Goal: Task Accomplishment & Management: Manage account settings

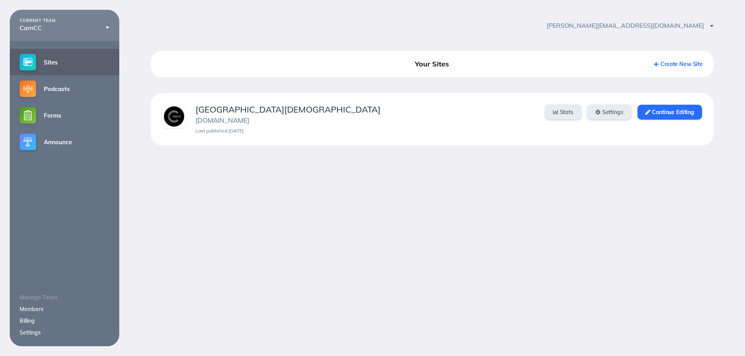
click at [32, 309] on link "Members" at bounding box center [32, 309] width 24 height 7
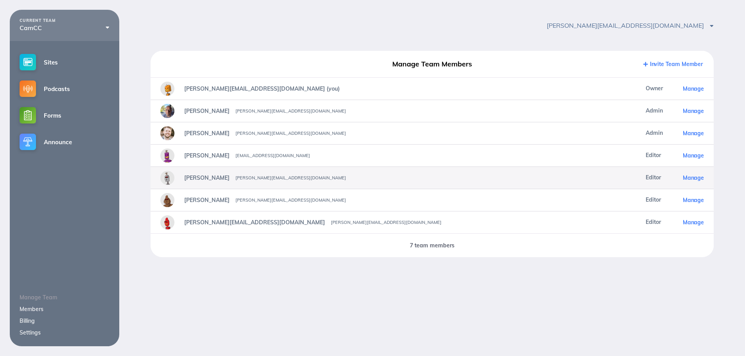
click at [689, 176] on span "Manage" at bounding box center [692, 177] width 21 height 7
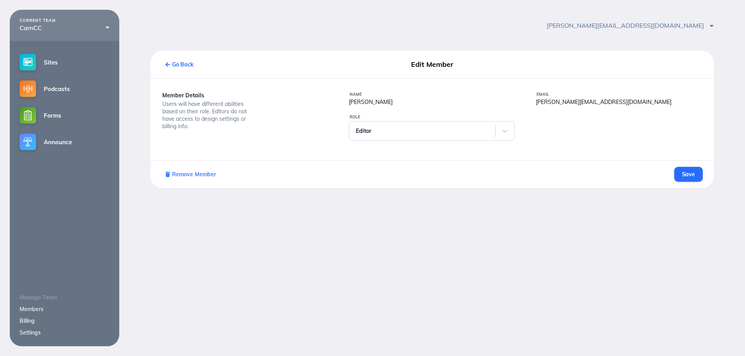
click at [181, 176] on span "Remove Member" at bounding box center [190, 174] width 50 height 7
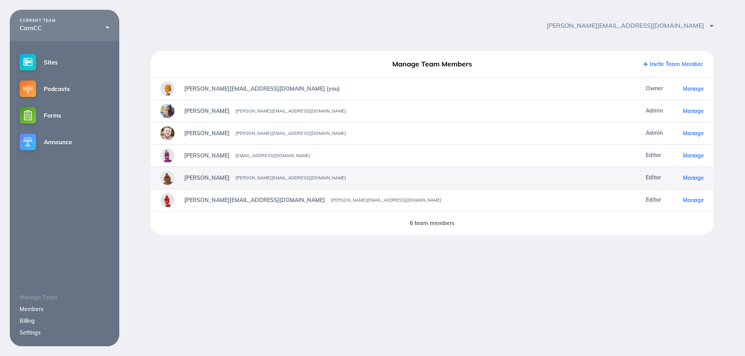
click at [689, 178] on span "Manage" at bounding box center [692, 177] width 21 height 7
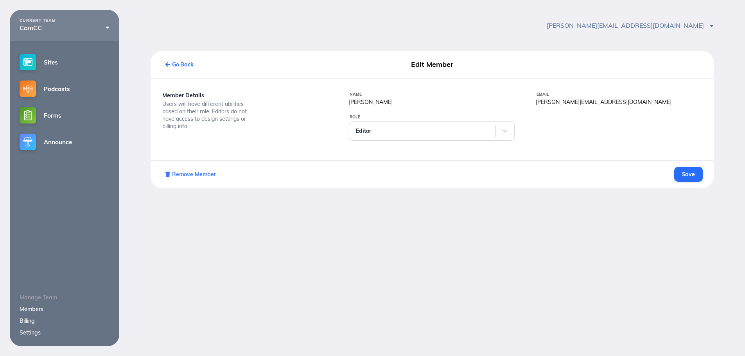
click at [197, 175] on span "Remove Member" at bounding box center [190, 174] width 50 height 7
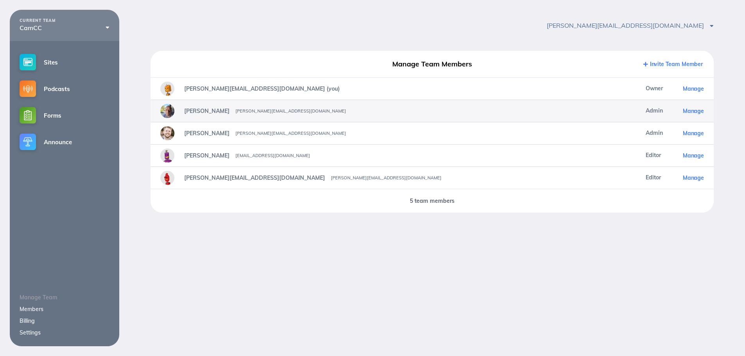
click at [172, 111] on img at bounding box center [167, 111] width 14 height 14
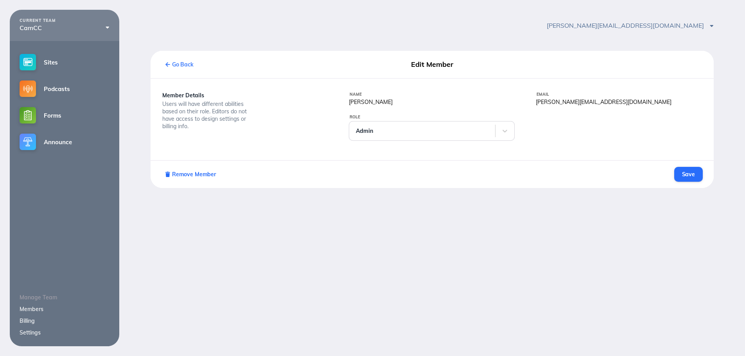
click at [187, 59] on link "Go Back" at bounding box center [179, 64] width 36 height 15
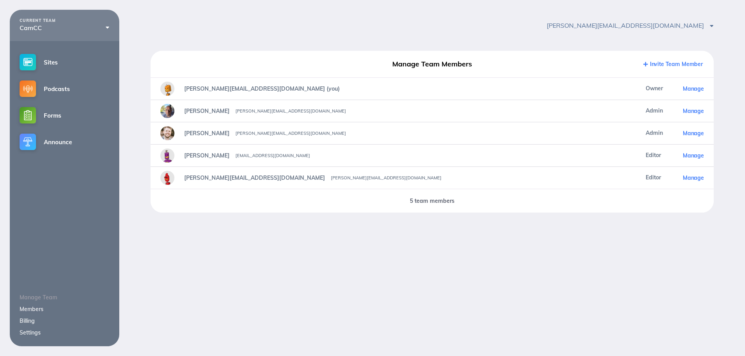
click at [686, 63] on link "Invite Team Member" at bounding box center [672, 64] width 59 height 7
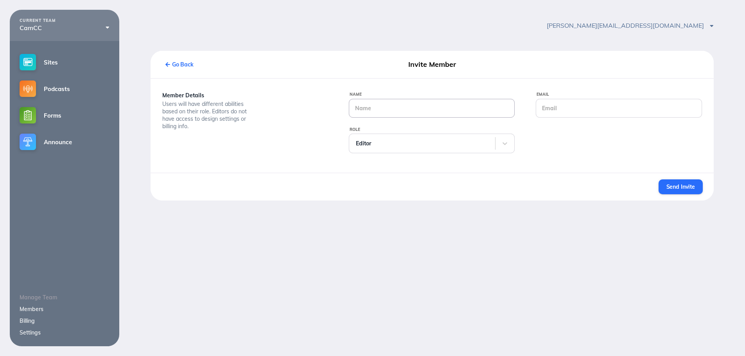
click at [396, 111] on input "Name" at bounding box center [431, 108] width 165 height 18
type input "Jacob Salas"
type input "jacob@camcc.net"
click at [385, 137] on div "Editor" at bounding box center [422, 143] width 146 height 18
click at [691, 191] on button "Send Invite" at bounding box center [680, 186] width 44 height 15
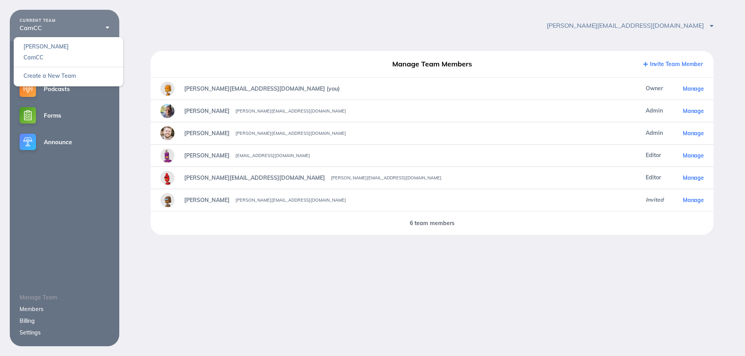
click at [90, 27] on div "CamCC" at bounding box center [65, 27] width 90 height 7
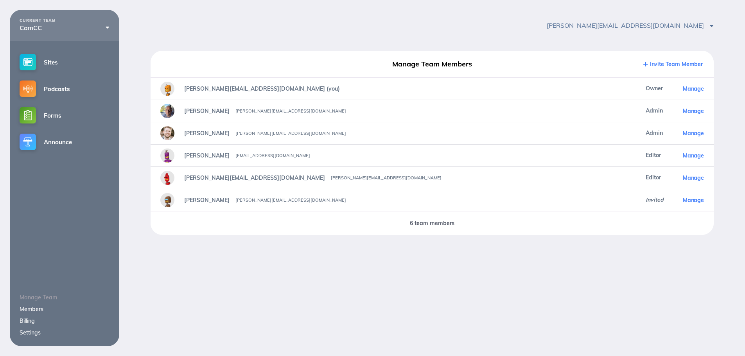
click at [272, 30] on div "michelle@camcc.net Account Settings Sign Out" at bounding box center [431, 25] width 625 height 31
click at [493, 304] on div "CURRENT TEAM CamCC michelle CamCC Create a New Team Sites Podcasts Forms Announ…" at bounding box center [372, 188] width 745 height 356
click at [53, 60] on link "Sites" at bounding box center [64, 62] width 109 height 27
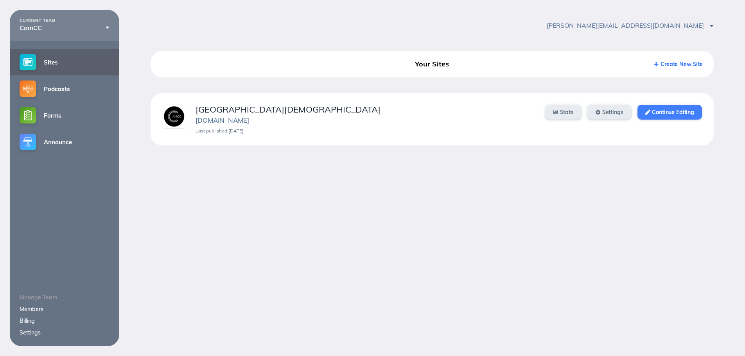
click at [682, 109] on link "Continue Editing" at bounding box center [669, 112] width 64 height 15
click at [666, 110] on link "Continue Editing" at bounding box center [669, 112] width 64 height 15
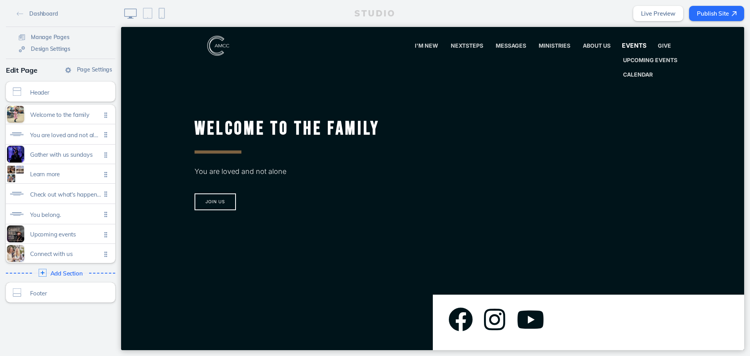
click at [638, 51] on link "Events" at bounding box center [634, 46] width 38 height 16
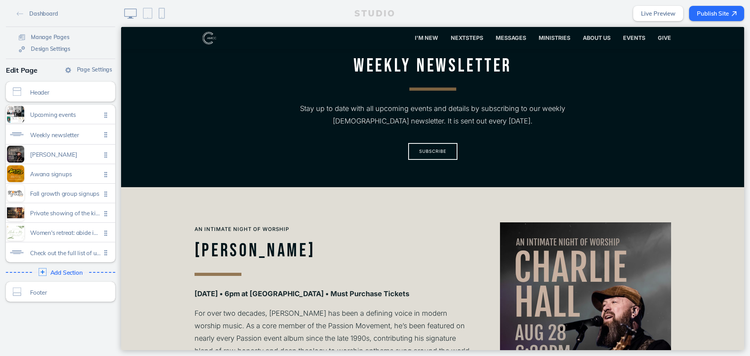
scroll to position [313, 0]
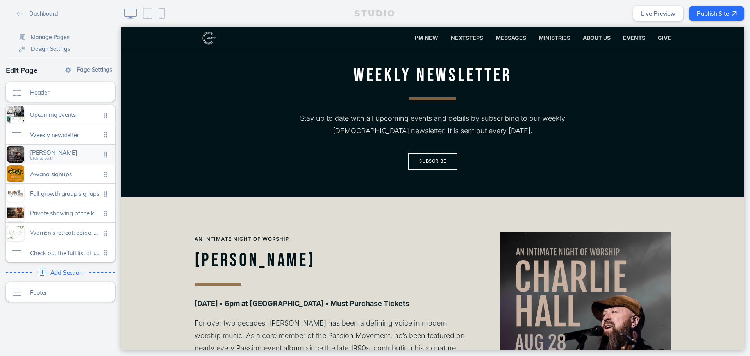
click at [75, 155] on span "[PERSON_NAME]" at bounding box center [65, 152] width 71 height 7
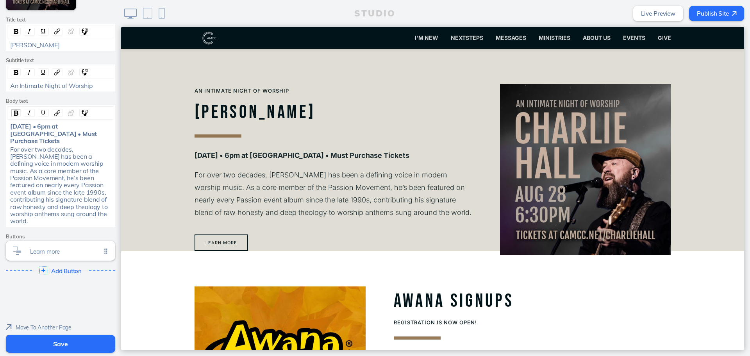
scroll to position [215, 0]
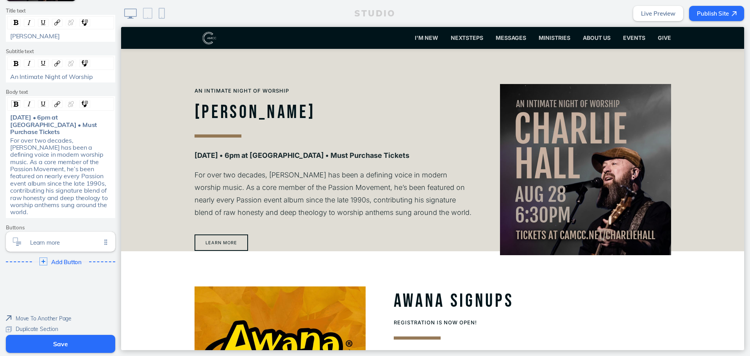
click at [36, 337] on span "Delete Section" at bounding box center [33, 340] width 36 height 7
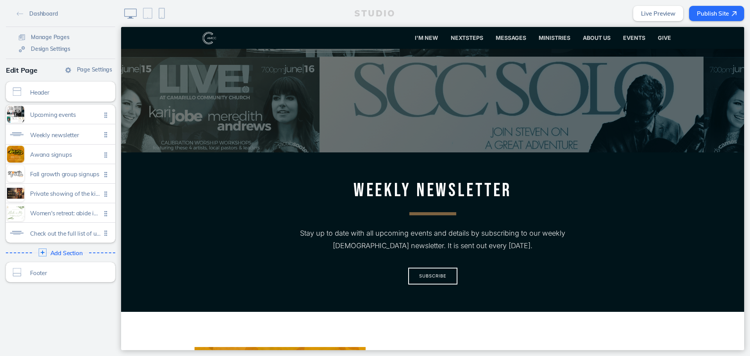
scroll to position [109, 0]
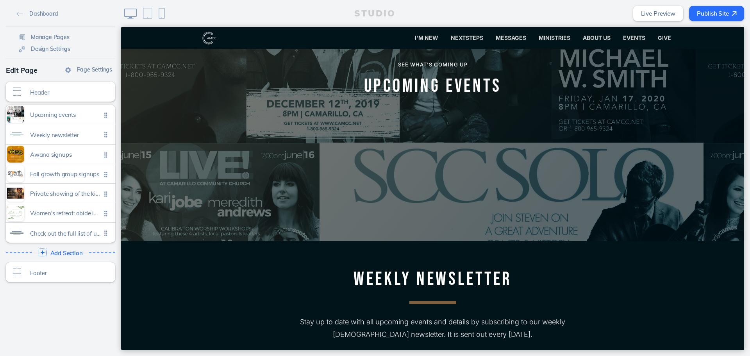
click at [699, 4] on div "STUDIO Live Preview Publish Site" at bounding box center [435, 13] width 629 height 27
click at [705, 9] on button "Publish Site" at bounding box center [716, 13] width 55 height 15
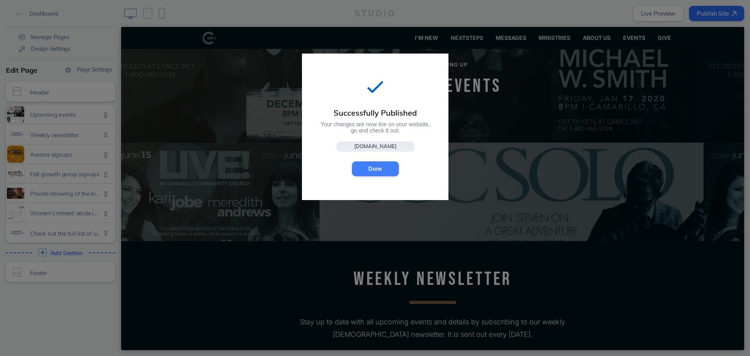
click at [378, 163] on button "Done" at bounding box center [375, 168] width 47 height 15
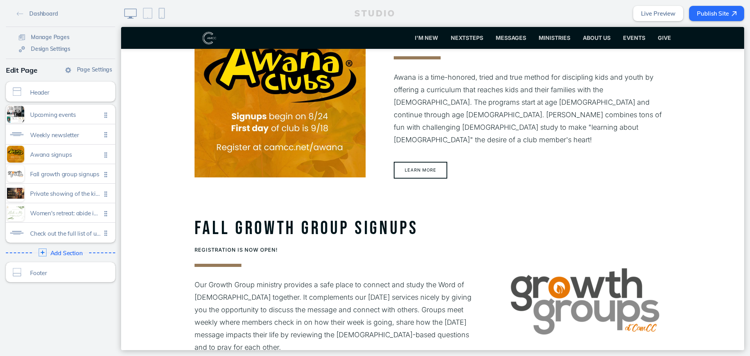
scroll to position [344, 0]
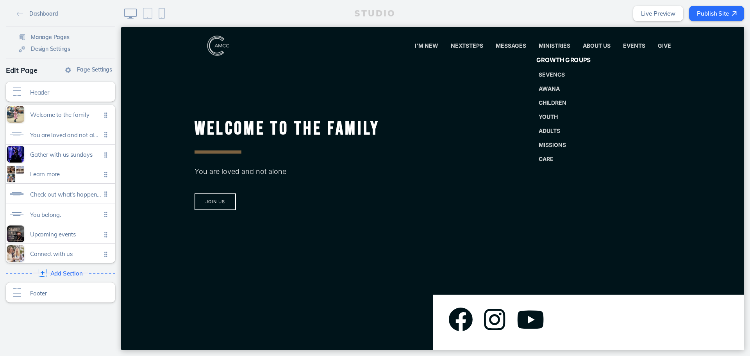
click at [557, 59] on span "Growth Groups" at bounding box center [563, 60] width 55 height 7
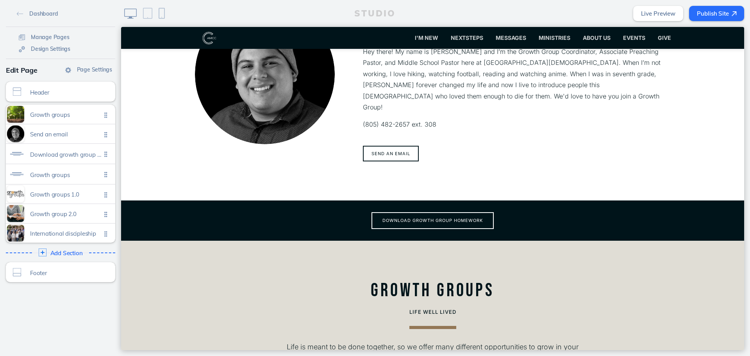
scroll to position [274, 0]
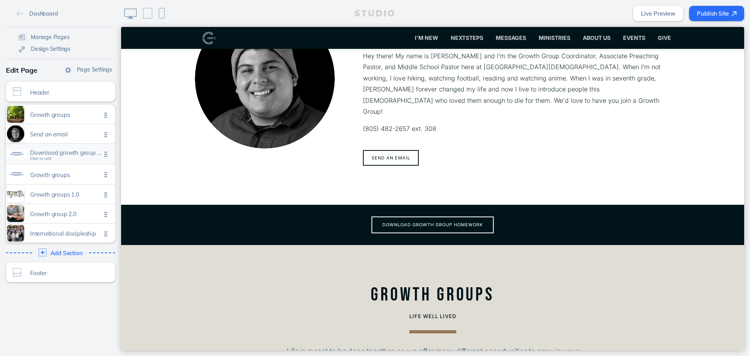
click at [77, 156] on span "Download growth group homework" at bounding box center [65, 152] width 71 height 7
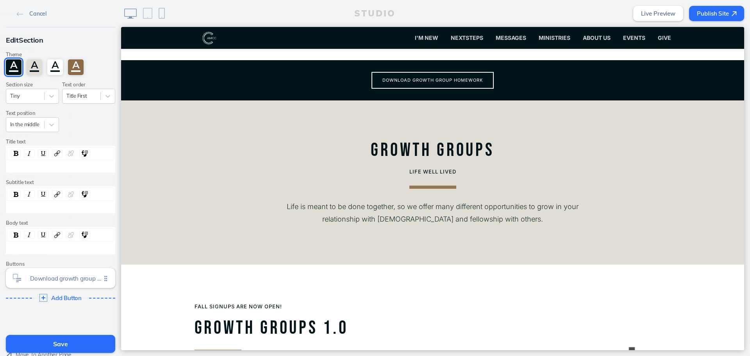
scroll to position [419, 0]
click at [19, 276] on div at bounding box center [17, 278] width 22 height 8
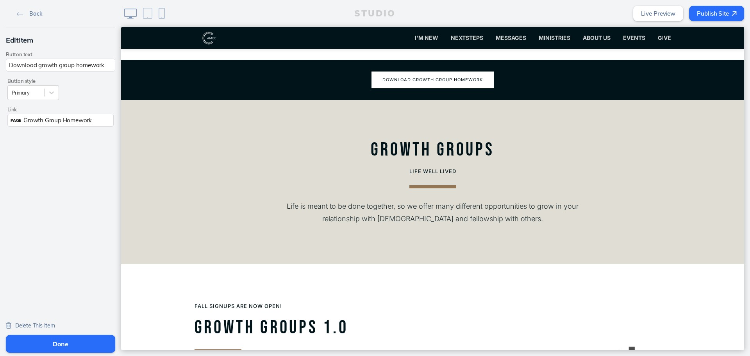
click at [450, 73] on button "Download growth group homework" at bounding box center [433, 80] width 122 height 17
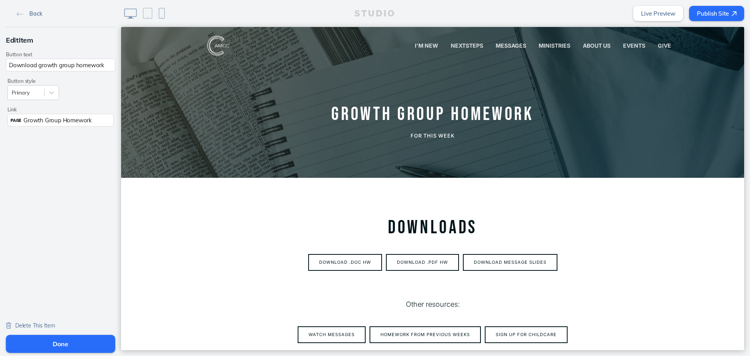
click at [31, 16] on span "Back" at bounding box center [35, 13] width 13 height 7
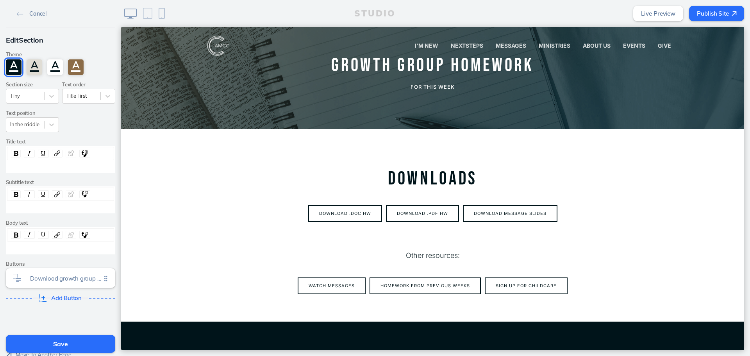
scroll to position [117, 0]
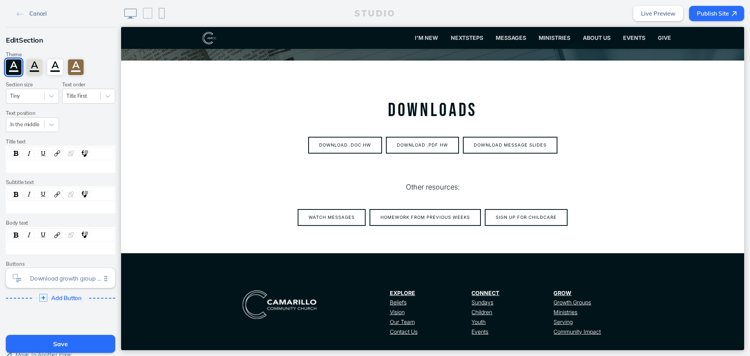
click at [33, 13] on span "Cancel" at bounding box center [37, 13] width 17 height 7
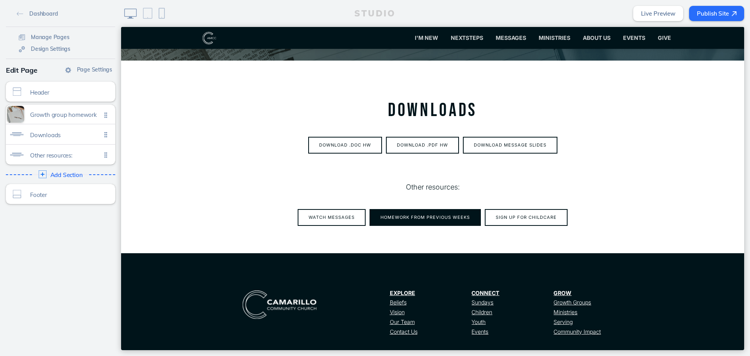
click at [433, 219] on button "Homework from previous weeks" at bounding box center [425, 217] width 111 height 17
click at [77, 158] on span "Other resources: Click to edit" at bounding box center [65, 155] width 71 height 7
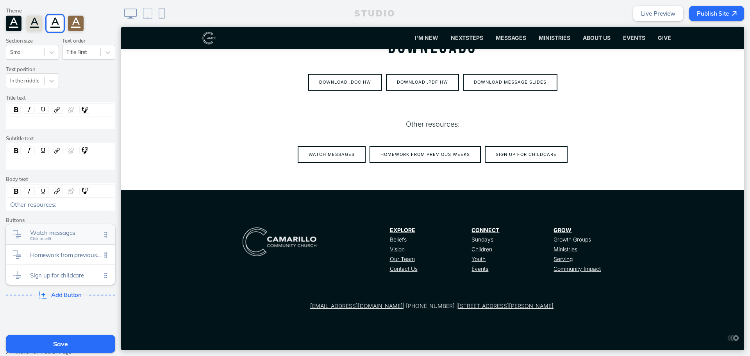
scroll to position [91, 0]
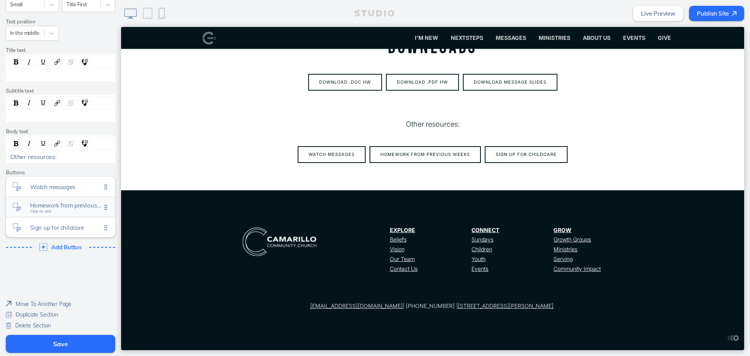
click at [68, 211] on div "Homework from previous weeks Click to edit" at bounding box center [60, 207] width 109 height 20
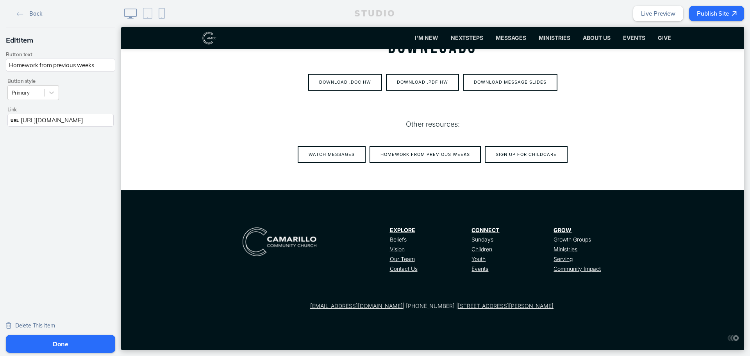
click at [35, 324] on span "Delete This Item" at bounding box center [35, 325] width 40 height 7
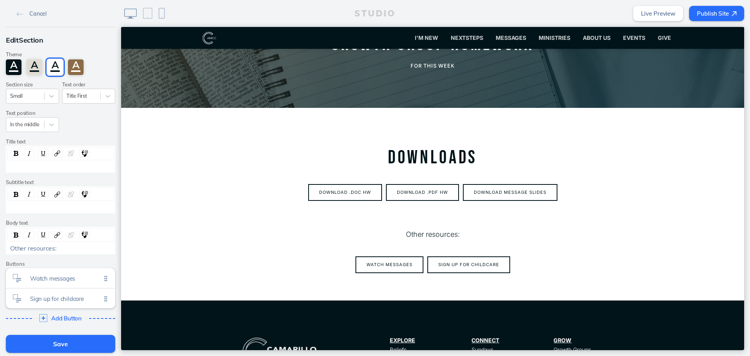
scroll to position [0, 0]
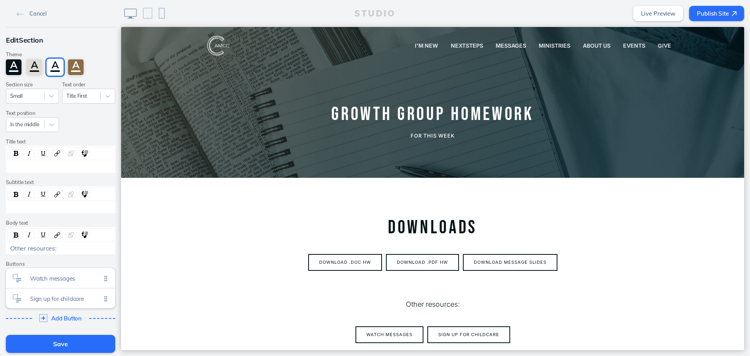
click at [77, 337] on button "Save" at bounding box center [60, 344] width 109 height 18
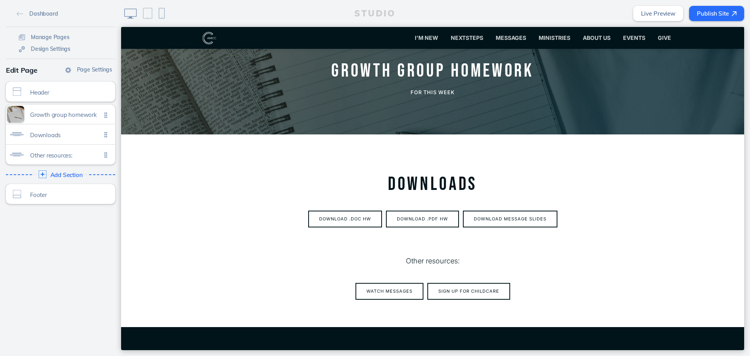
scroll to position [78, 0]
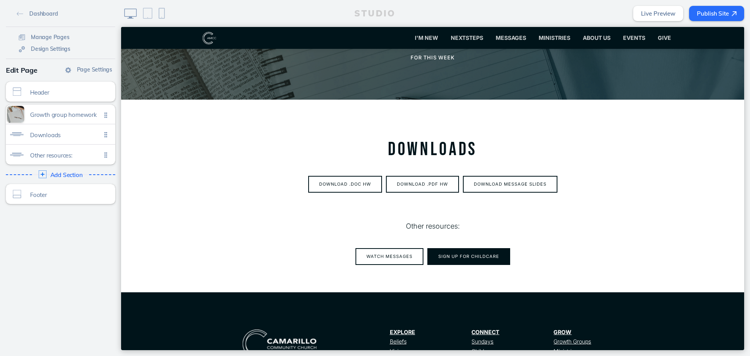
click at [455, 258] on button "Sign up for childcare" at bounding box center [469, 256] width 83 height 17
click at [73, 150] on span "Other resources:" at bounding box center [65, 153] width 71 height 7
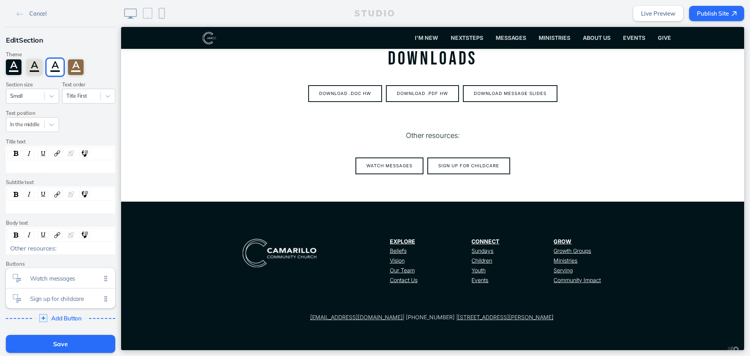
scroll to position [180, 0]
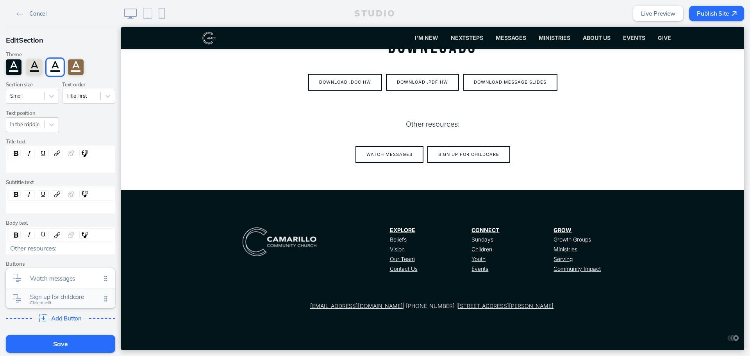
click at [77, 304] on div "Sign up for childcare Click to edit" at bounding box center [60, 298] width 109 height 20
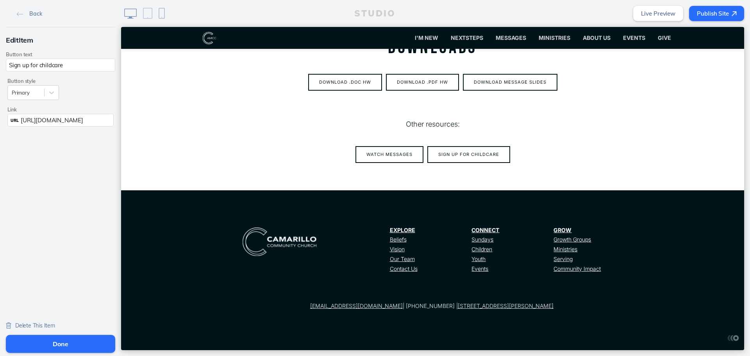
click at [67, 124] on div "URL https://camcc.churchcenter.com/registrations/events/1231012" at bounding box center [60, 120] width 106 height 13
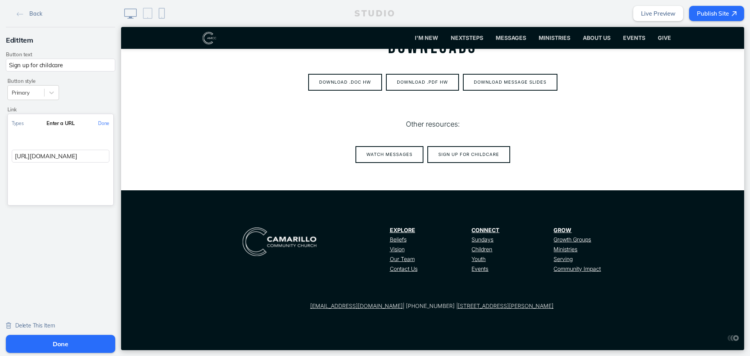
click at [73, 157] on input "https://camcc.churchcenter.com/registrations/events/1231012" at bounding box center [61, 156] width 98 height 13
paste input "https://camcc.churchcenter.com/registrations/events/3117453"
type input "https://camcc.churchcenter.com/registrations/events/3117453"
click at [97, 128] on button "Done" at bounding box center [103, 124] width 19 height 18
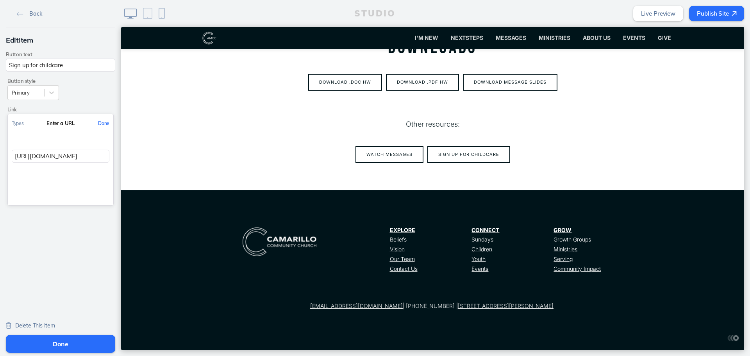
scroll to position [0, 0]
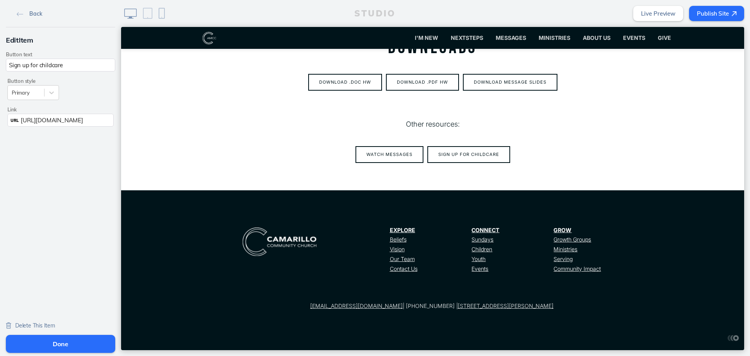
click at [25, 13] on link "Back" at bounding box center [29, 13] width 31 height 12
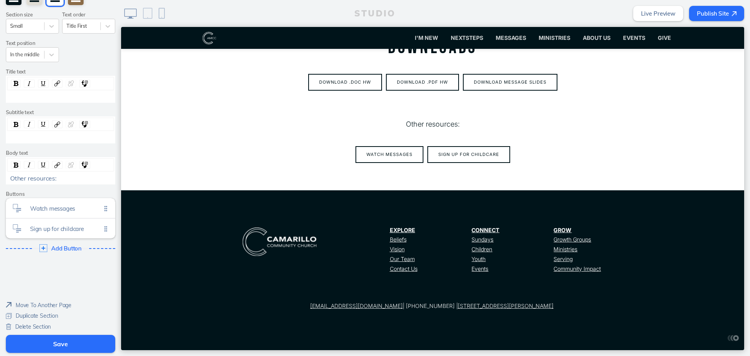
scroll to position [71, 0]
click at [77, 236] on div "Sign up for childcare Click to edit" at bounding box center [60, 227] width 109 height 20
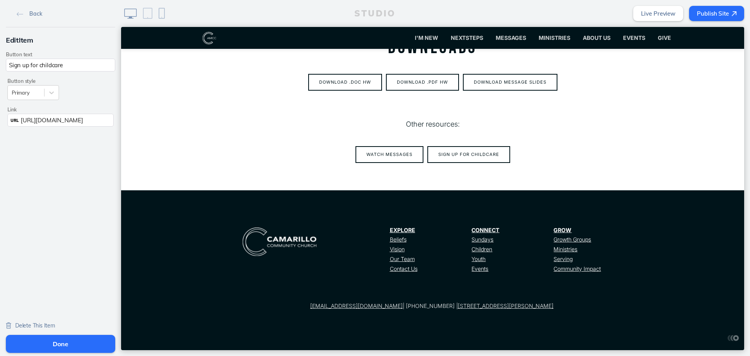
click at [27, 324] on span "Delete This Item" at bounding box center [35, 325] width 40 height 7
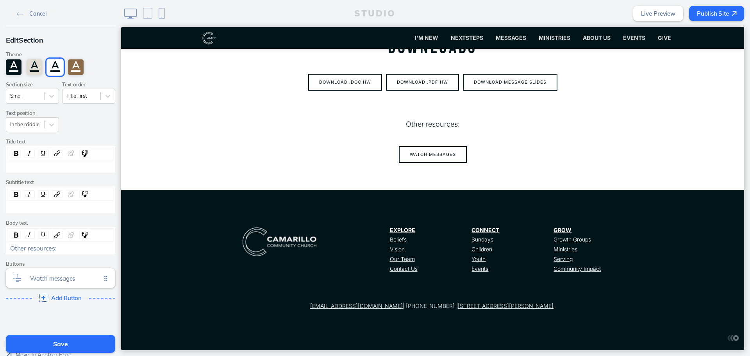
click at [47, 346] on button "Save" at bounding box center [60, 344] width 109 height 18
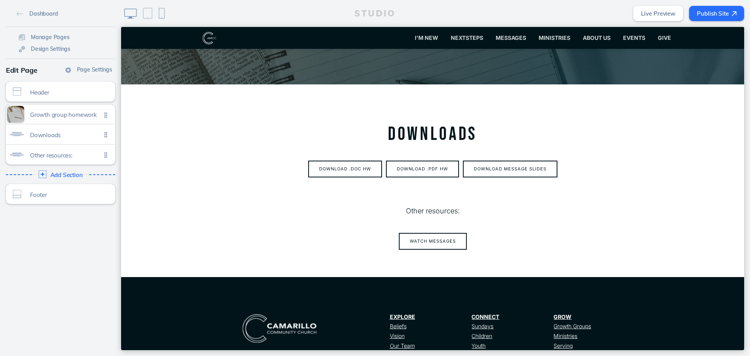
scroll to position [0, 0]
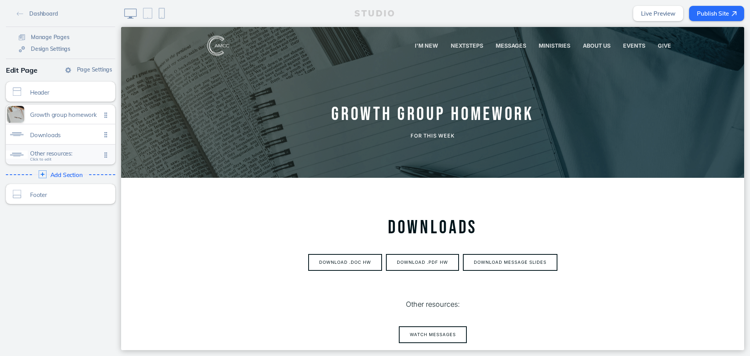
click at [84, 148] on div "Other resources: Click to edit" at bounding box center [60, 155] width 109 height 20
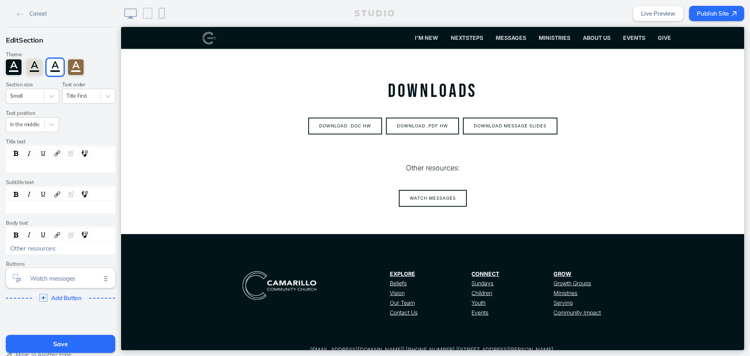
scroll to position [180, 0]
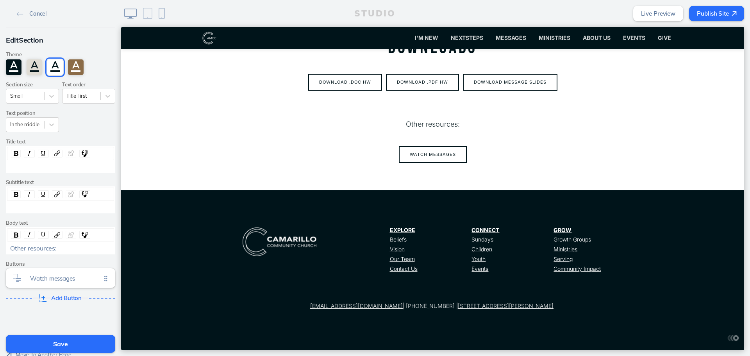
click at [84, 247] on div "Other resources:" at bounding box center [60, 248] width 101 height 7
click at [14, 236] on img "rdw-inline-control" at bounding box center [16, 235] width 5 height 5
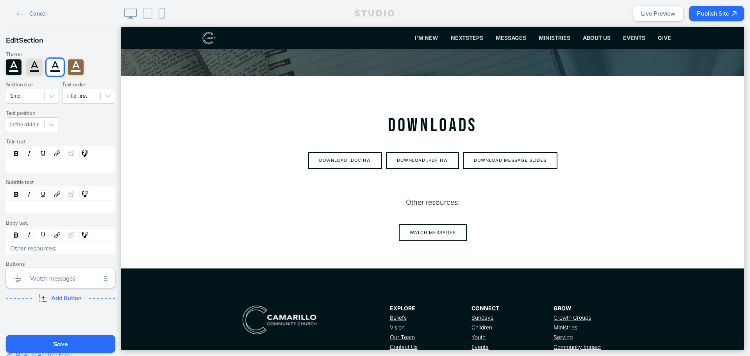
click at [63, 348] on button "Save" at bounding box center [60, 344] width 109 height 18
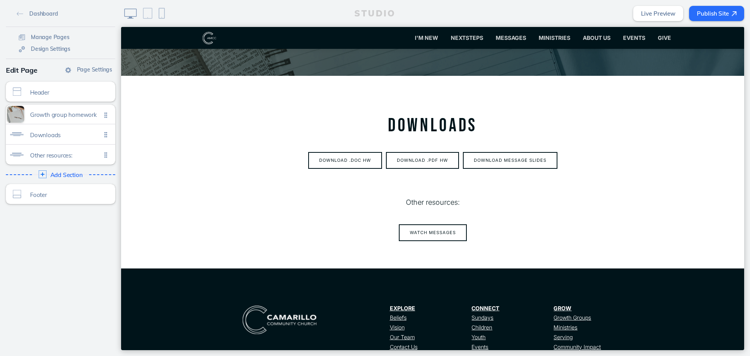
click at [720, 18] on button "Publish Site" at bounding box center [716, 13] width 55 height 15
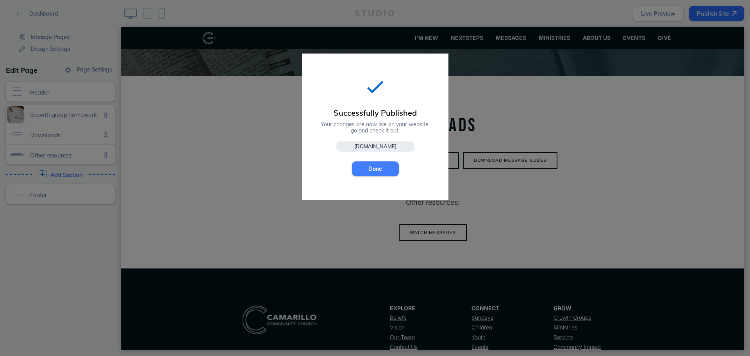
click at [359, 165] on button "Done" at bounding box center [375, 168] width 47 height 15
